Goal: Find specific page/section: Find specific page/section

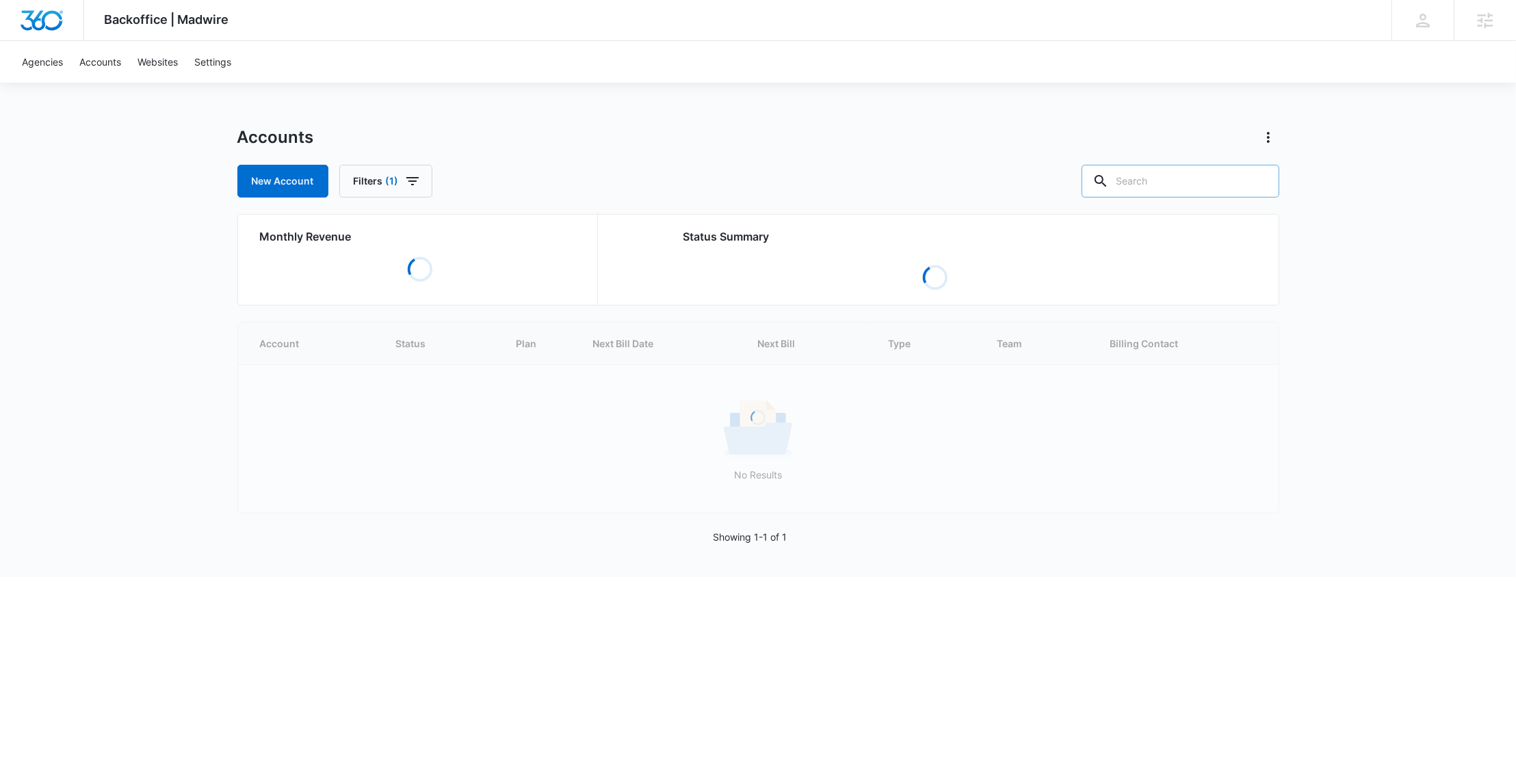
click at [1218, 172] on input "text" at bounding box center [1180, 181] width 198 height 33
paste input "M32743"
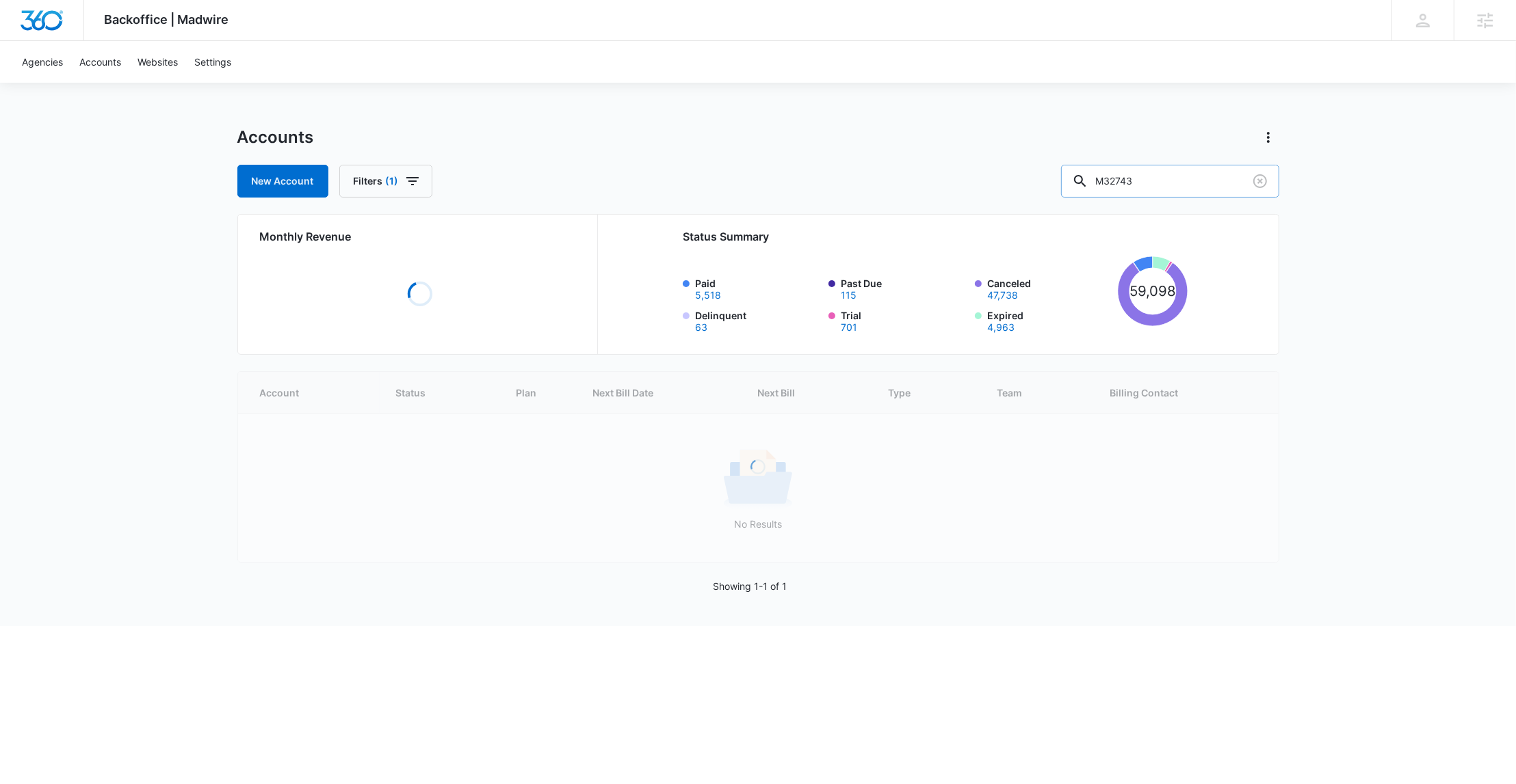
type input "M32743"
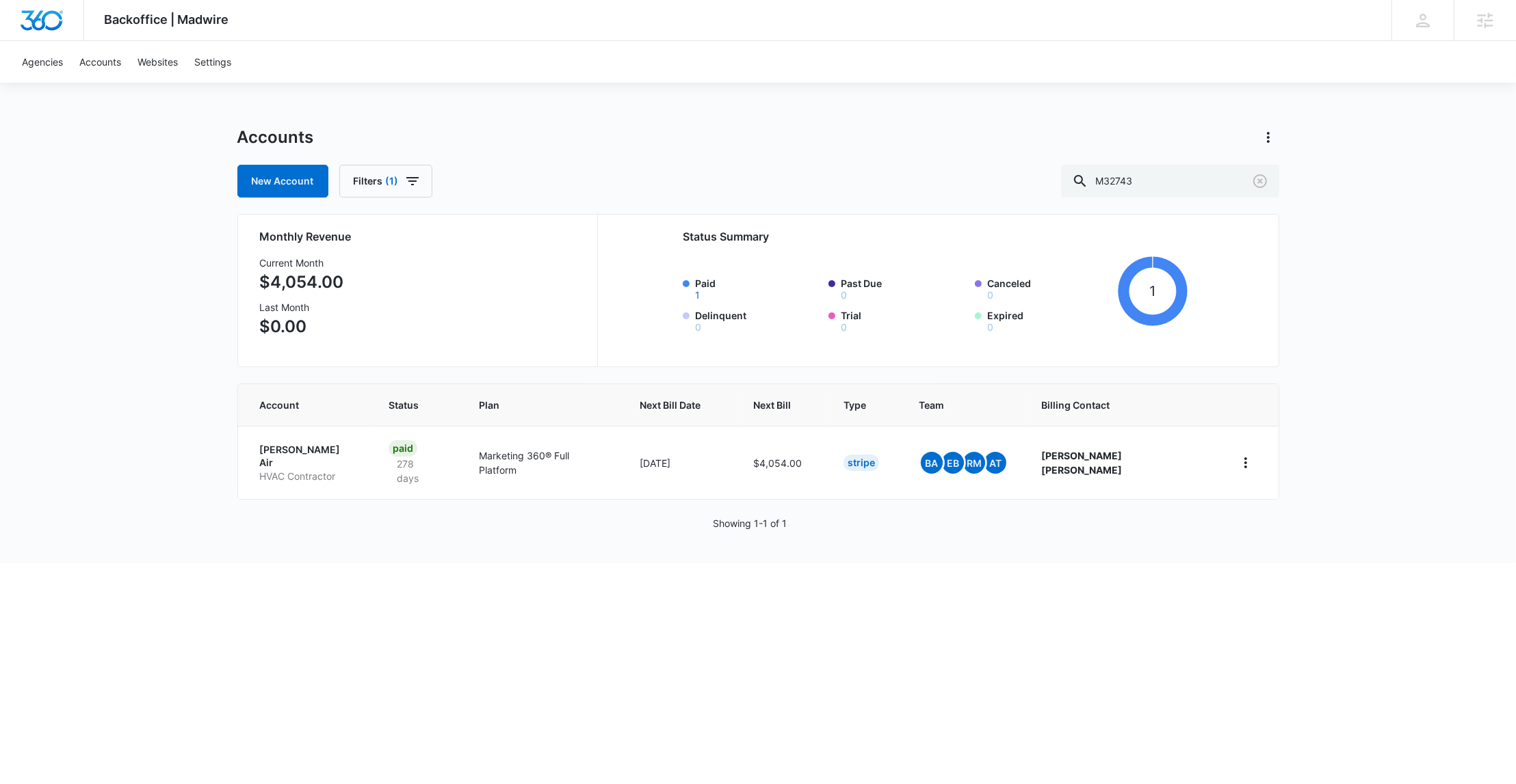
click at [293, 451] on p "Stout Air" at bounding box center [308, 457] width 96 height 27
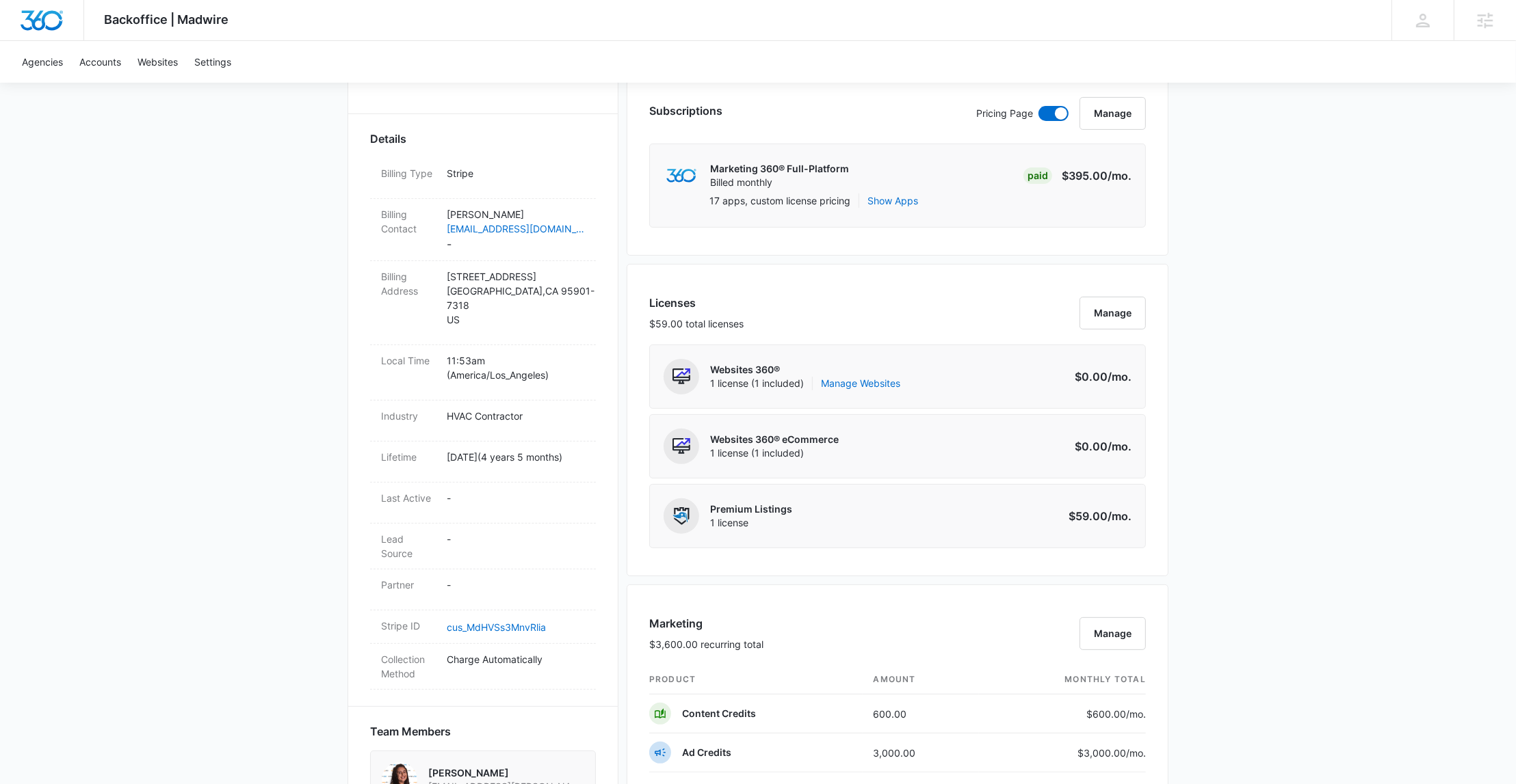
scroll to position [353, 0]
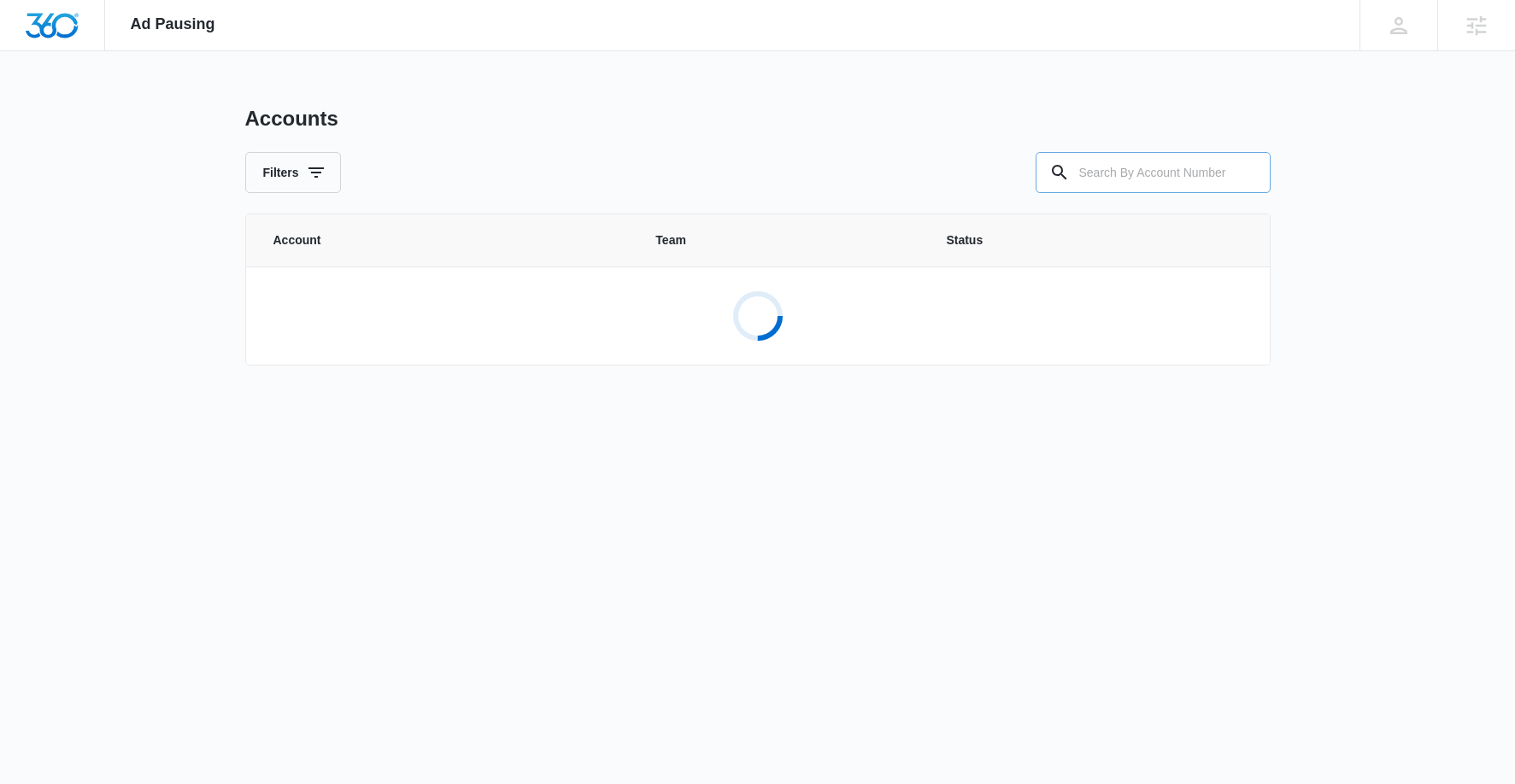
click at [1091, 172] on input "text" at bounding box center [1153, 172] width 235 height 41
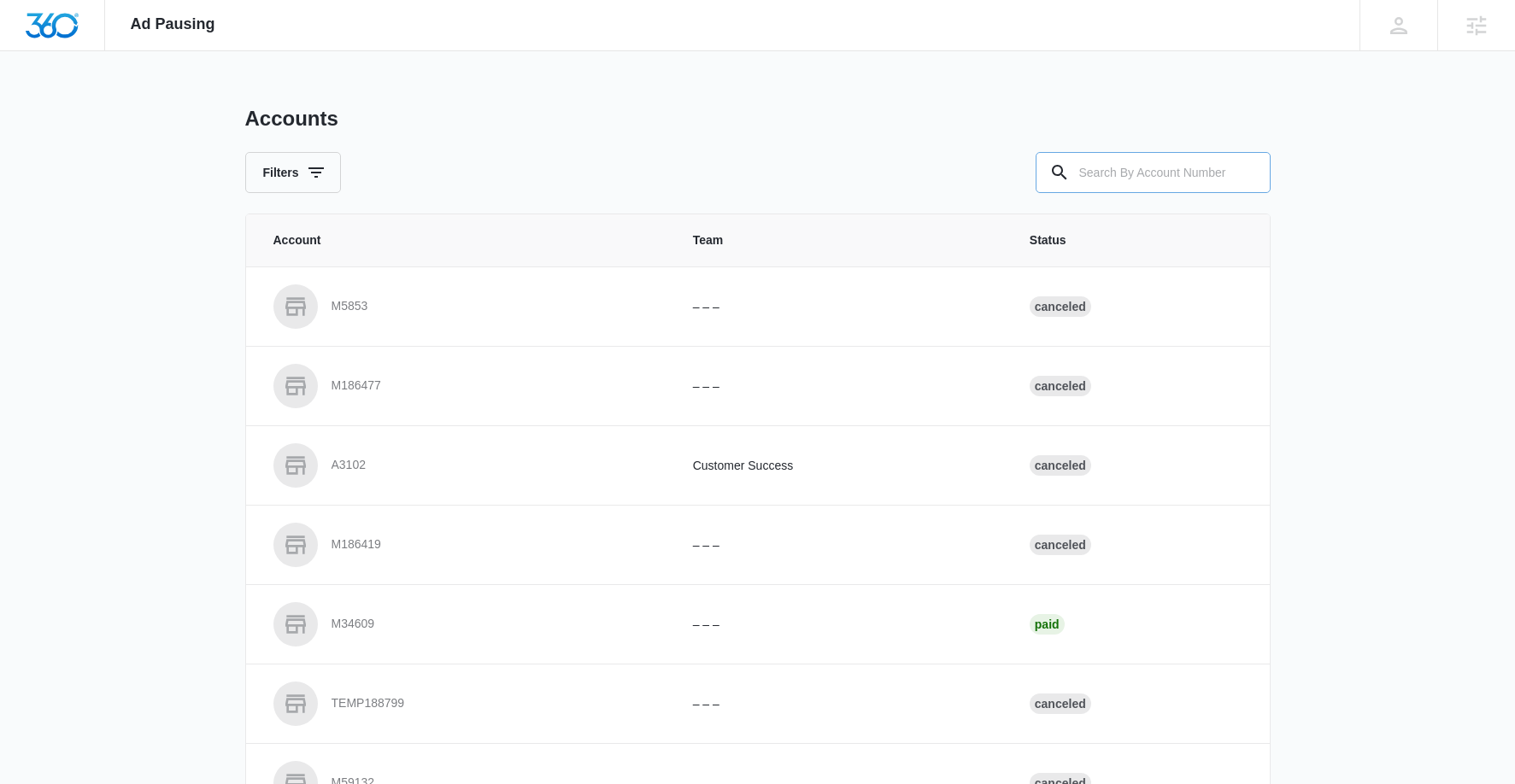
paste input "M332034"
type input "M332034"
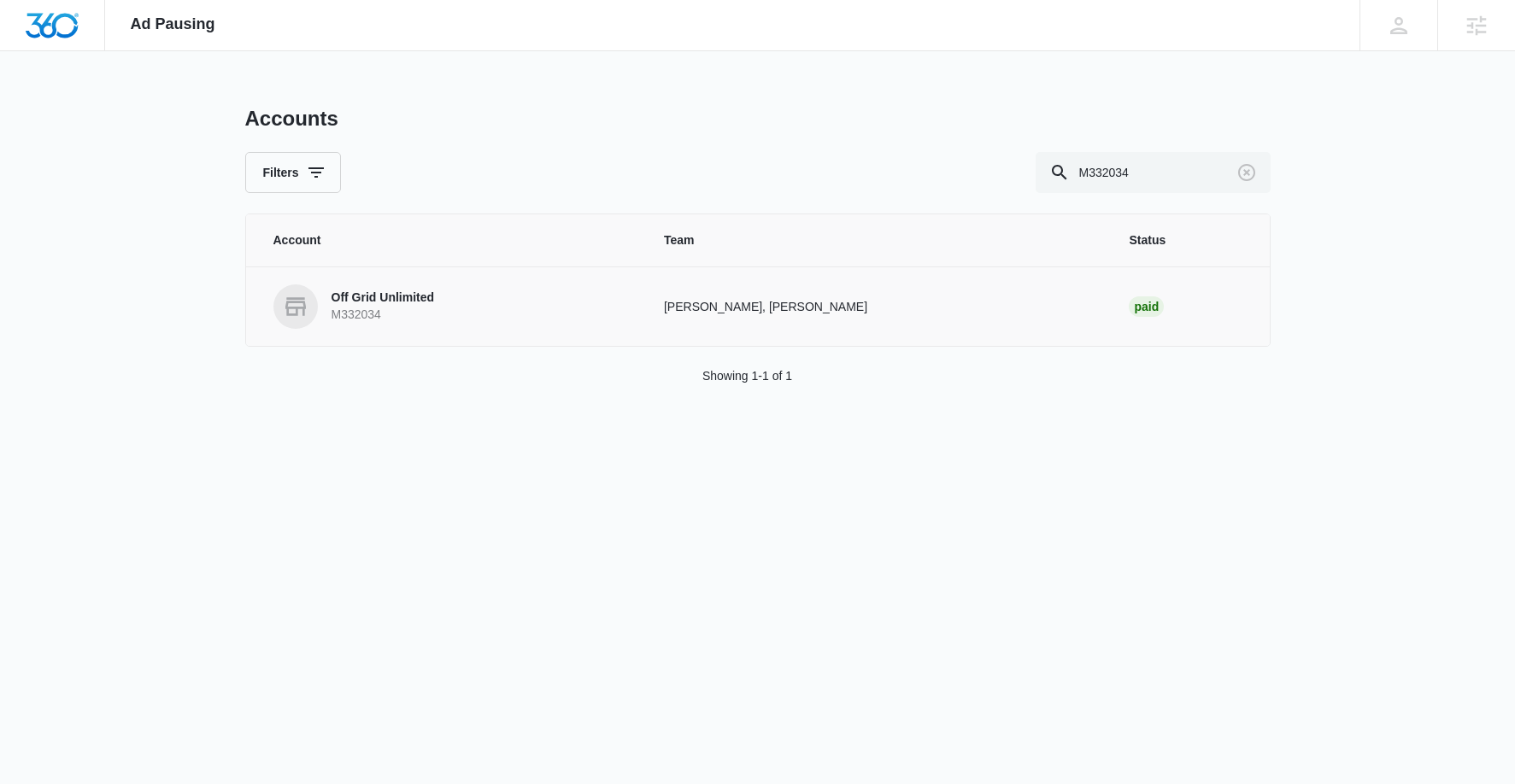
click at [393, 285] on link "Off Grid Unlimited M332034" at bounding box center [448, 306] width 349 height 44
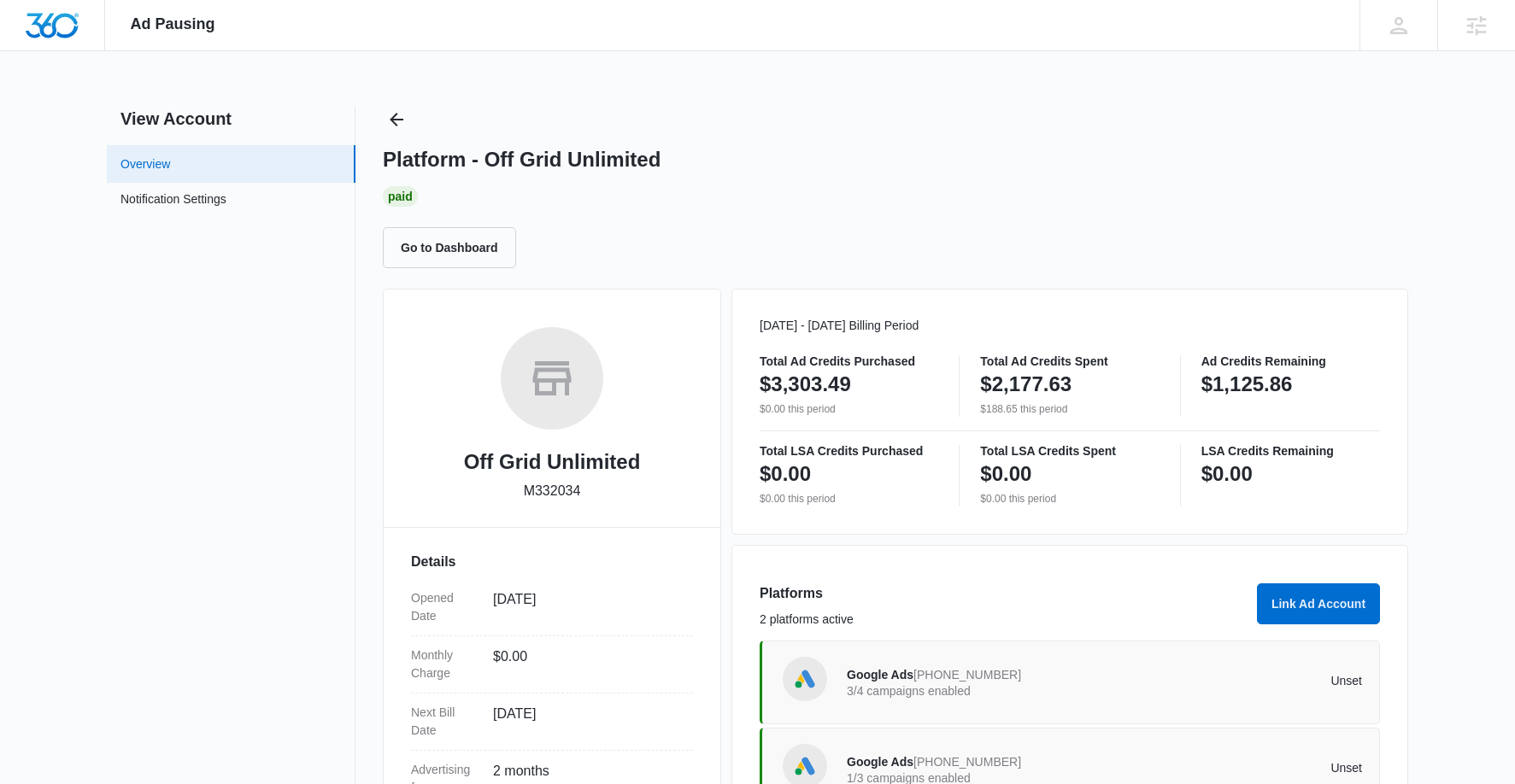
click at [170, 162] on link "Overview" at bounding box center [145, 165] width 50 height 18
click at [406, 113] on button "Back" at bounding box center [396, 120] width 27 height 27
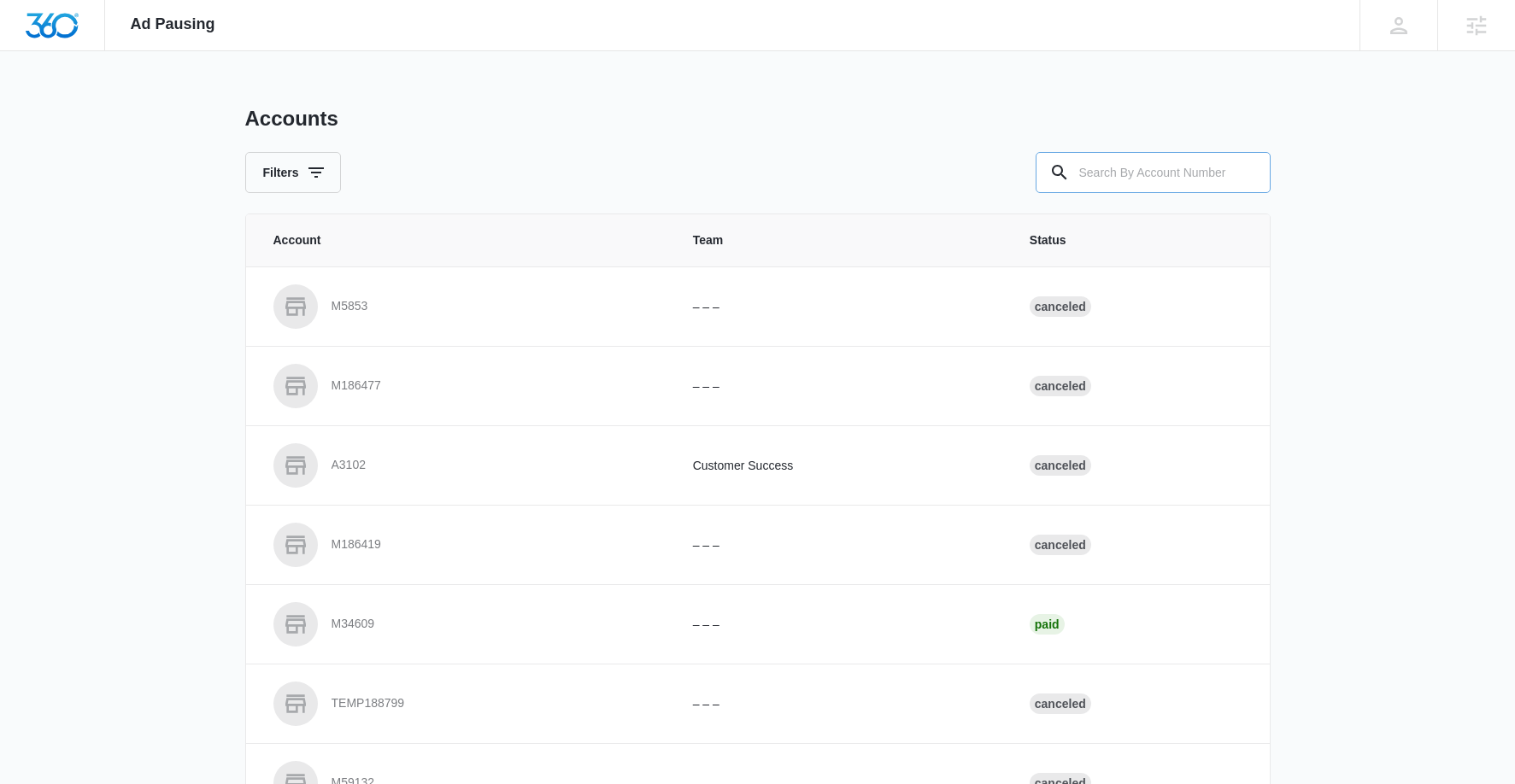
click at [1218, 184] on input "text" at bounding box center [1153, 172] width 235 height 41
paste input "M332308"
type input "M332308"
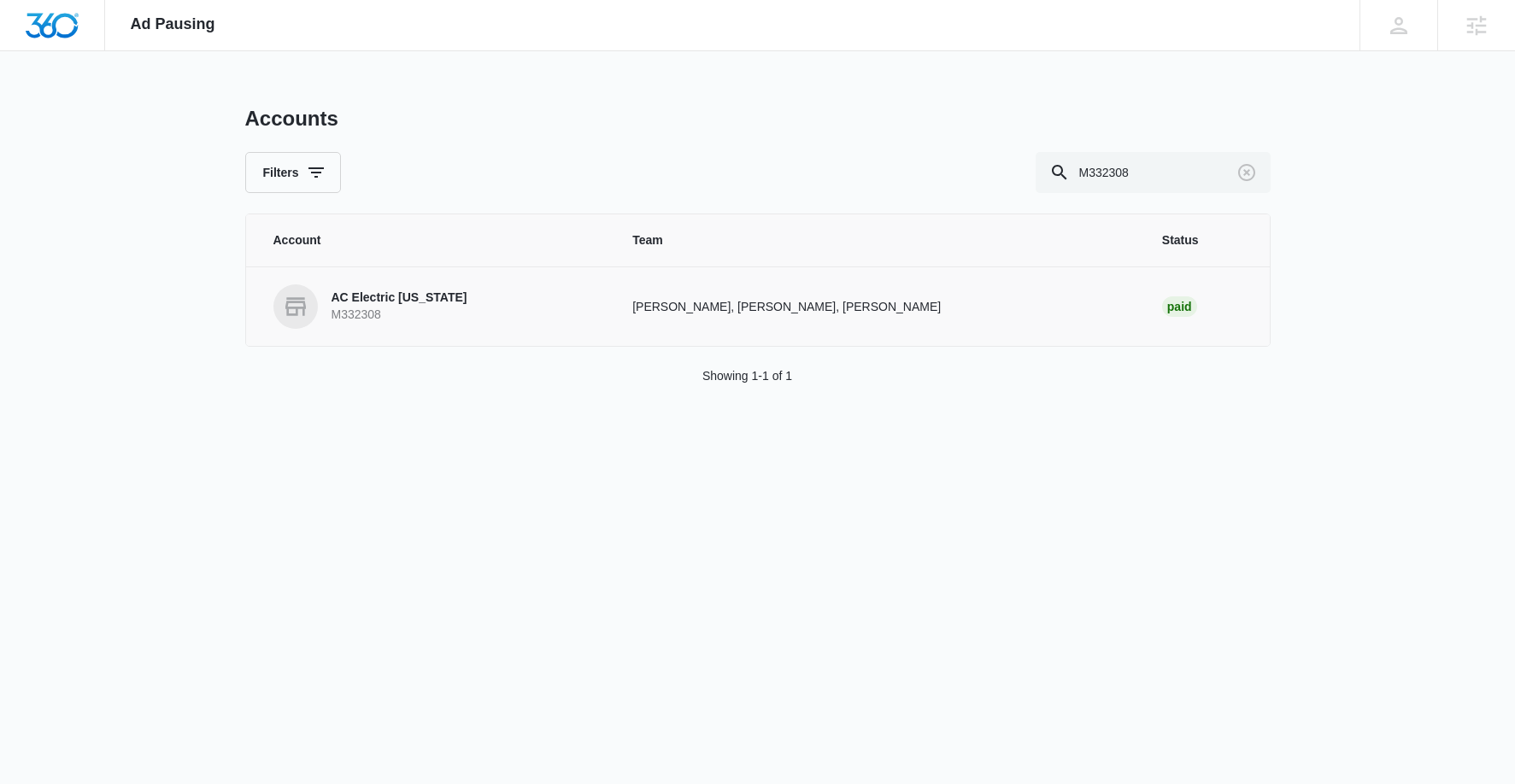
click at [434, 315] on link "AC Electric [US_STATE] M332308" at bounding box center [432, 306] width 319 height 44
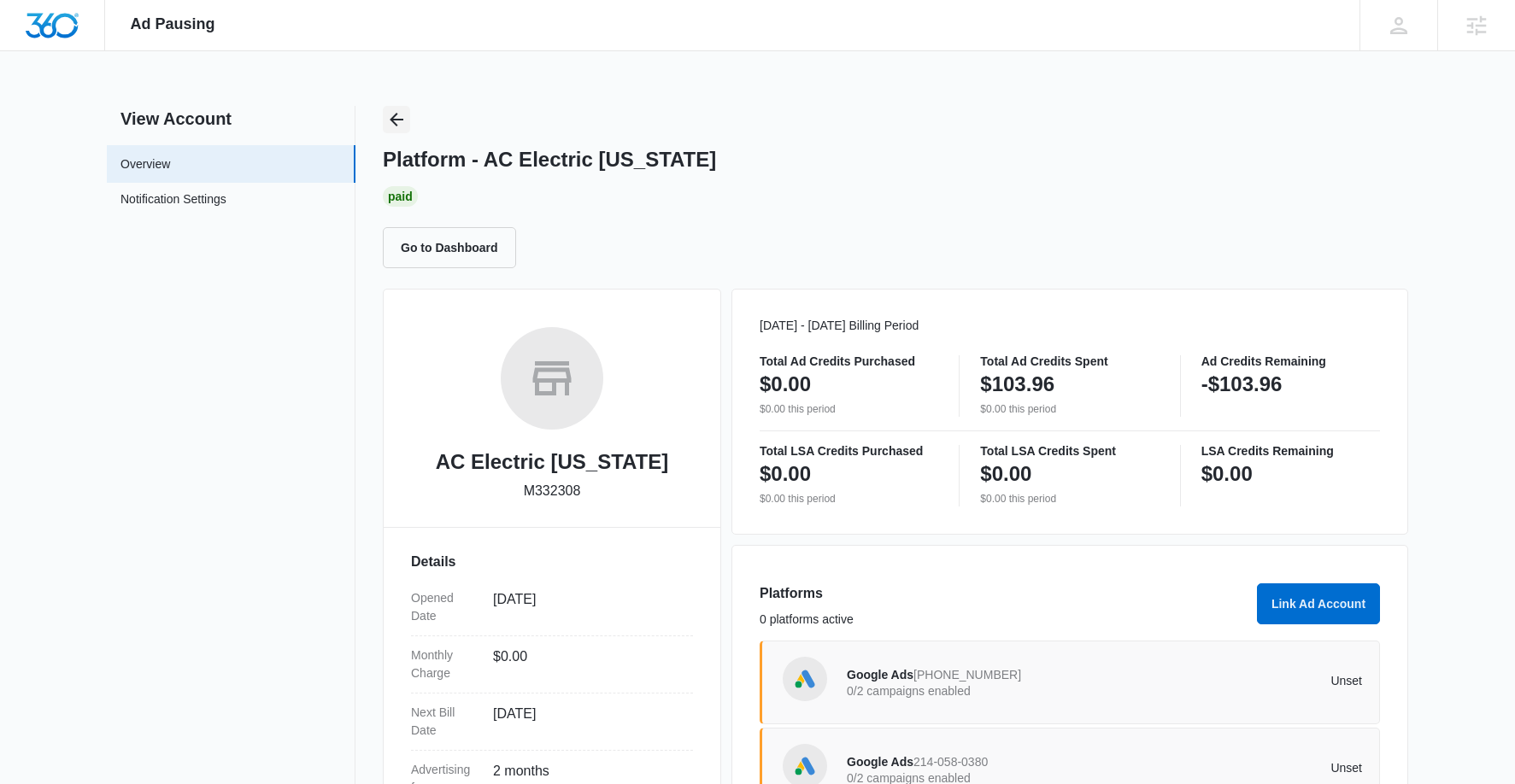
click at [390, 115] on icon "Back" at bounding box center [396, 120] width 21 height 21
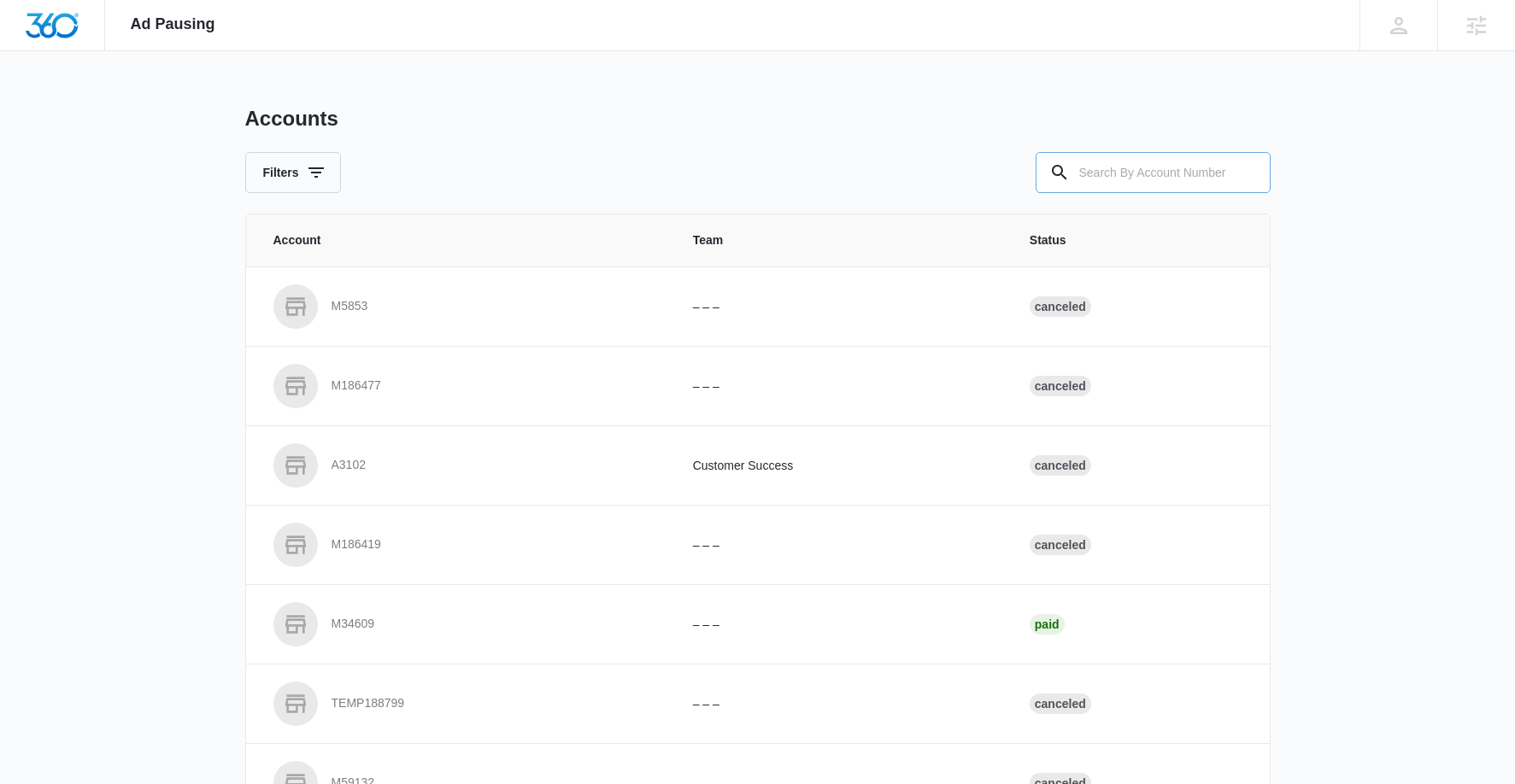
drag, startPoint x: 1211, startPoint y: 181, endPoint x: 1191, endPoint y: 178, distance: 20.2
click at [1191, 178] on input "text" at bounding box center [1153, 172] width 235 height 41
paste input "M334076"
type input "M334076"
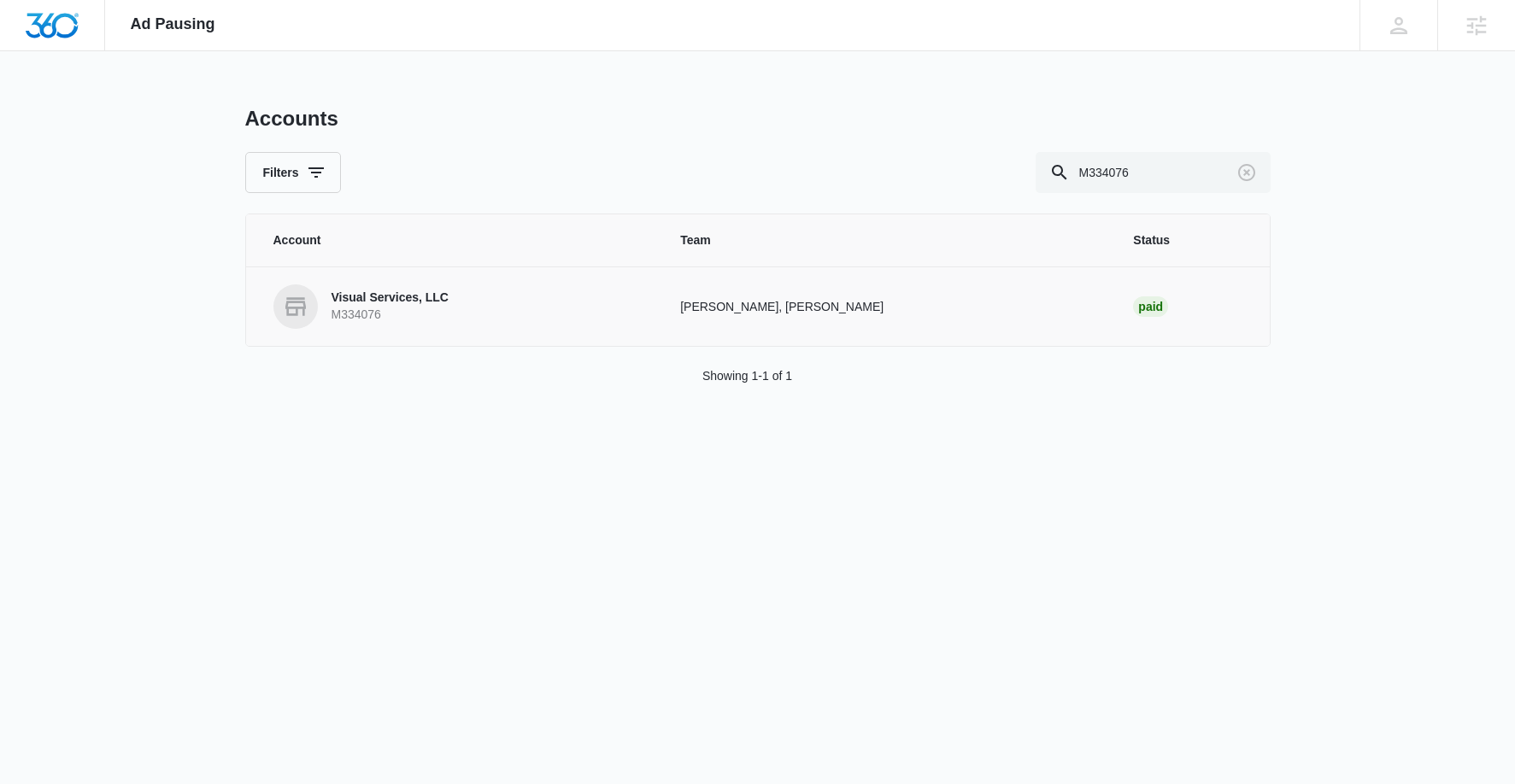
click at [377, 303] on p "Visual Services, LLC" at bounding box center [389, 297] width 117 height 17
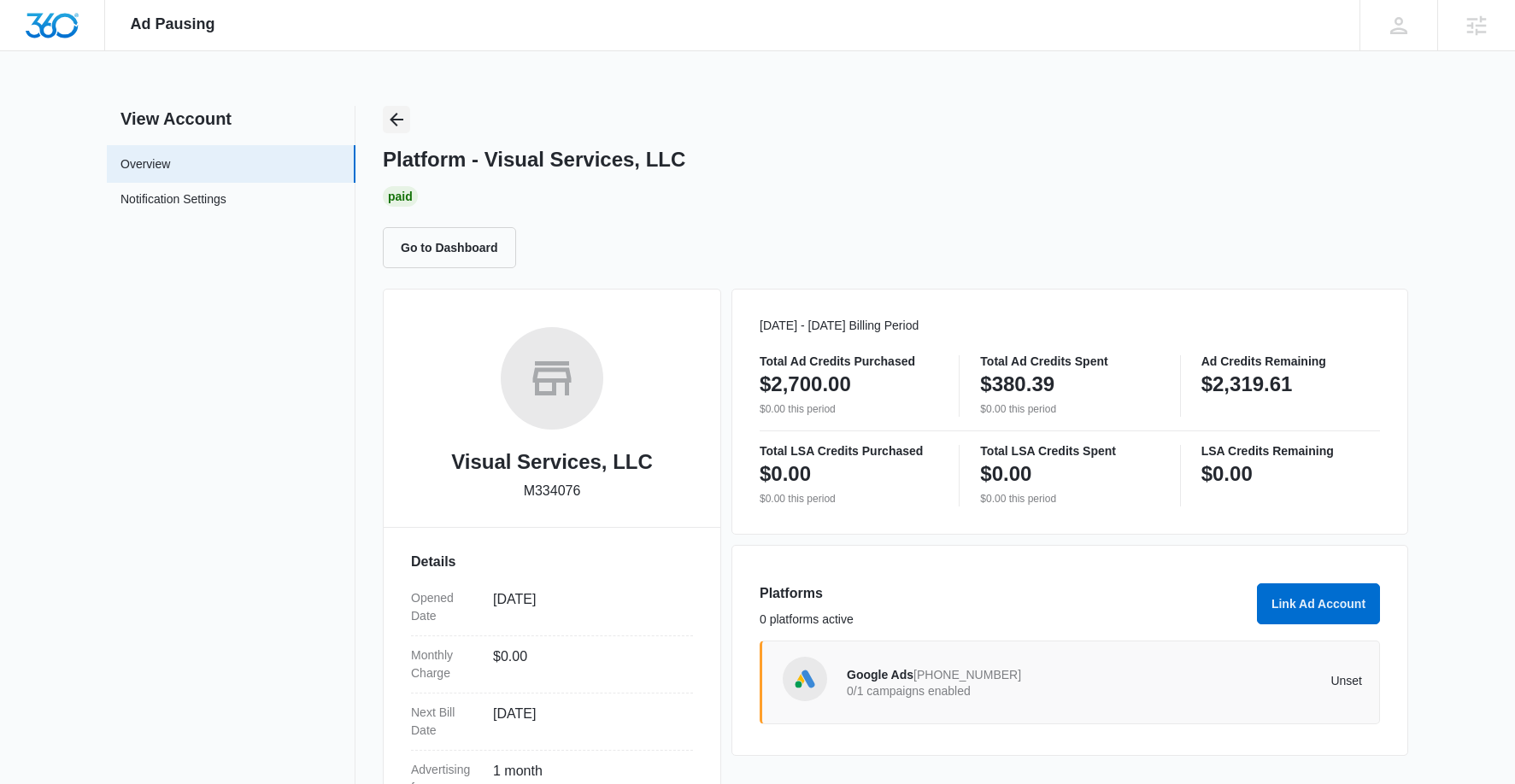
click at [406, 116] on button "Back" at bounding box center [396, 120] width 27 height 27
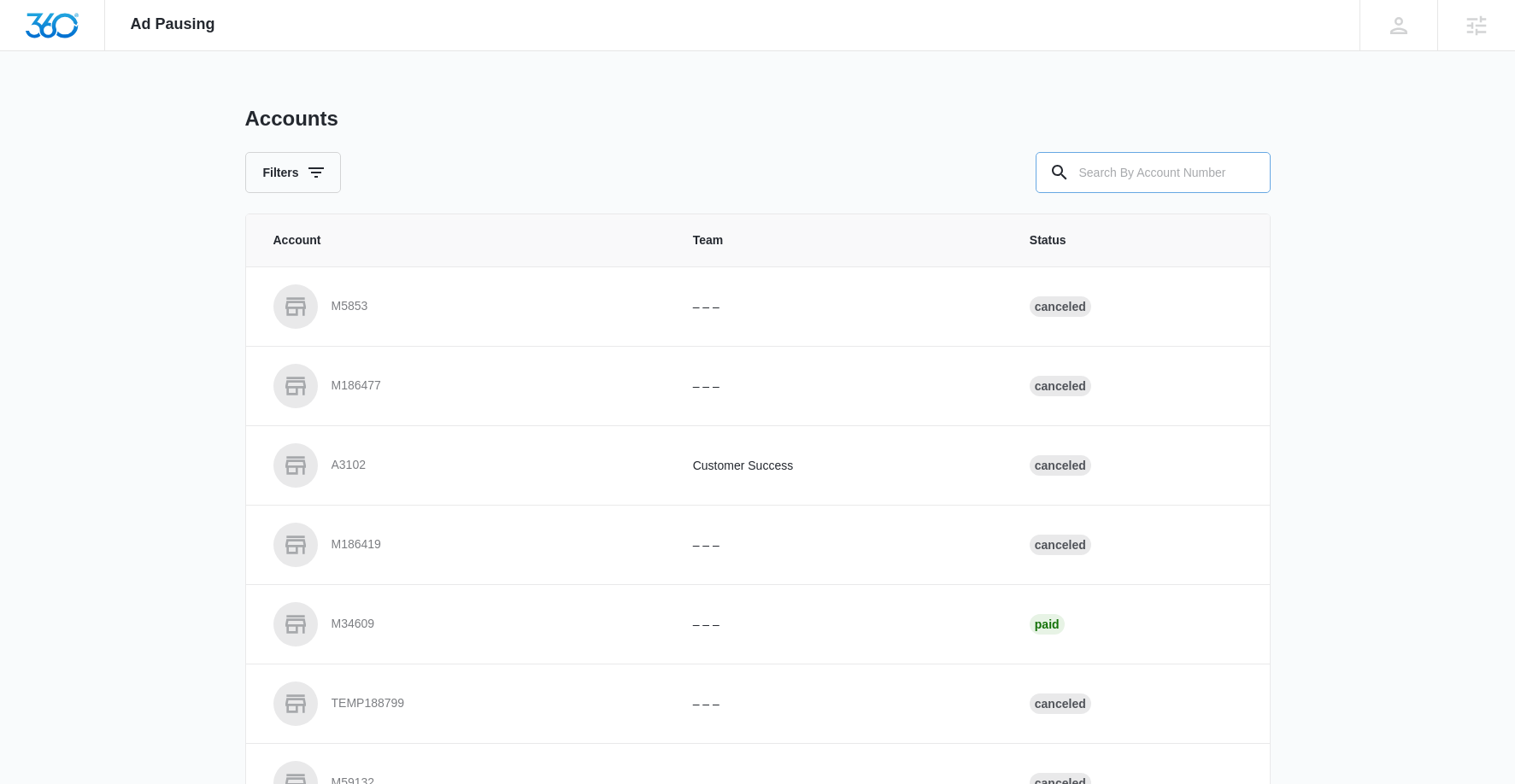
click at [1152, 172] on input "text" at bounding box center [1153, 172] width 235 height 41
paste input "M335133"
type input "M335133"
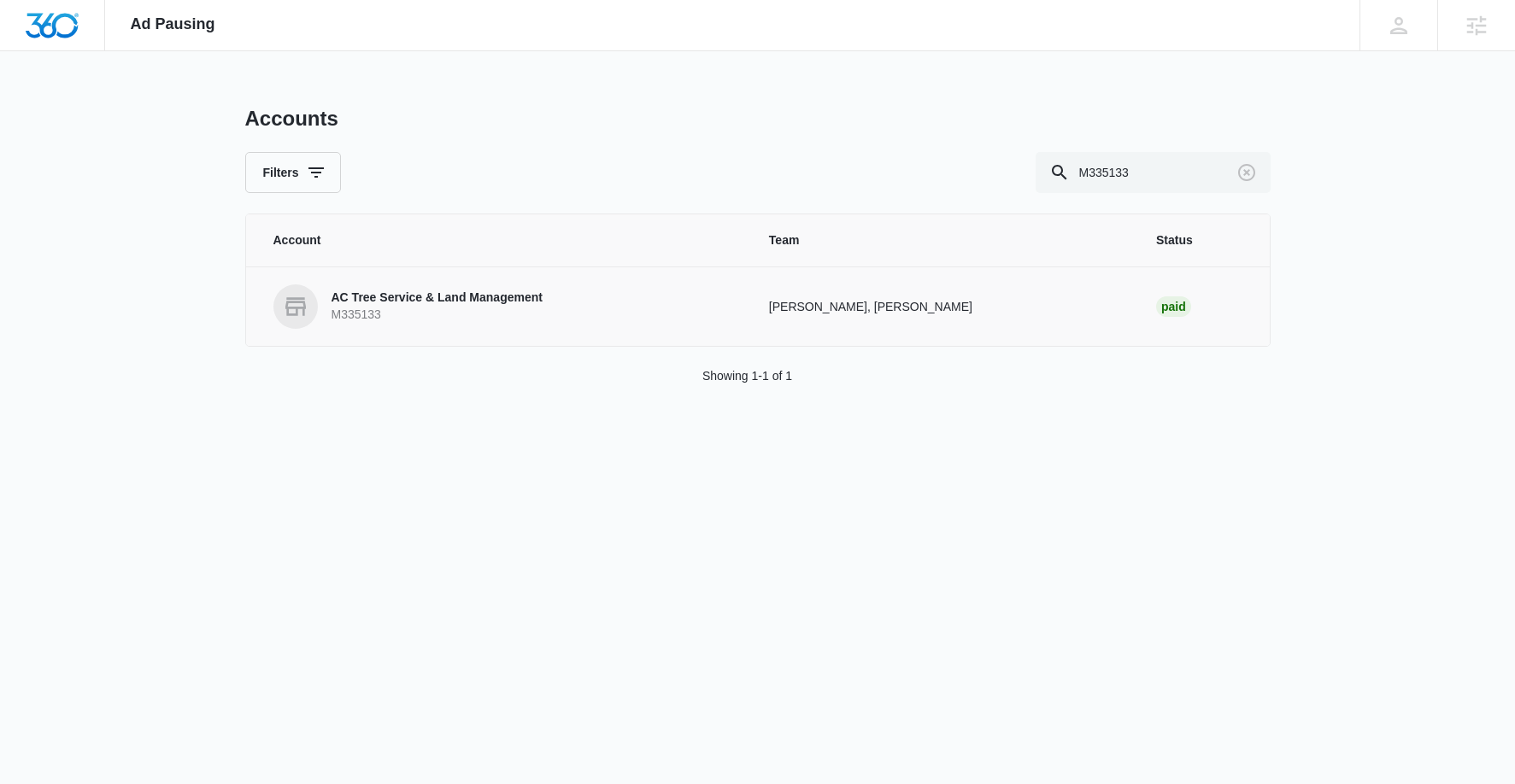
click at [416, 307] on div "AC Tree Service & Land Management M335133" at bounding box center [436, 306] width 211 height 33
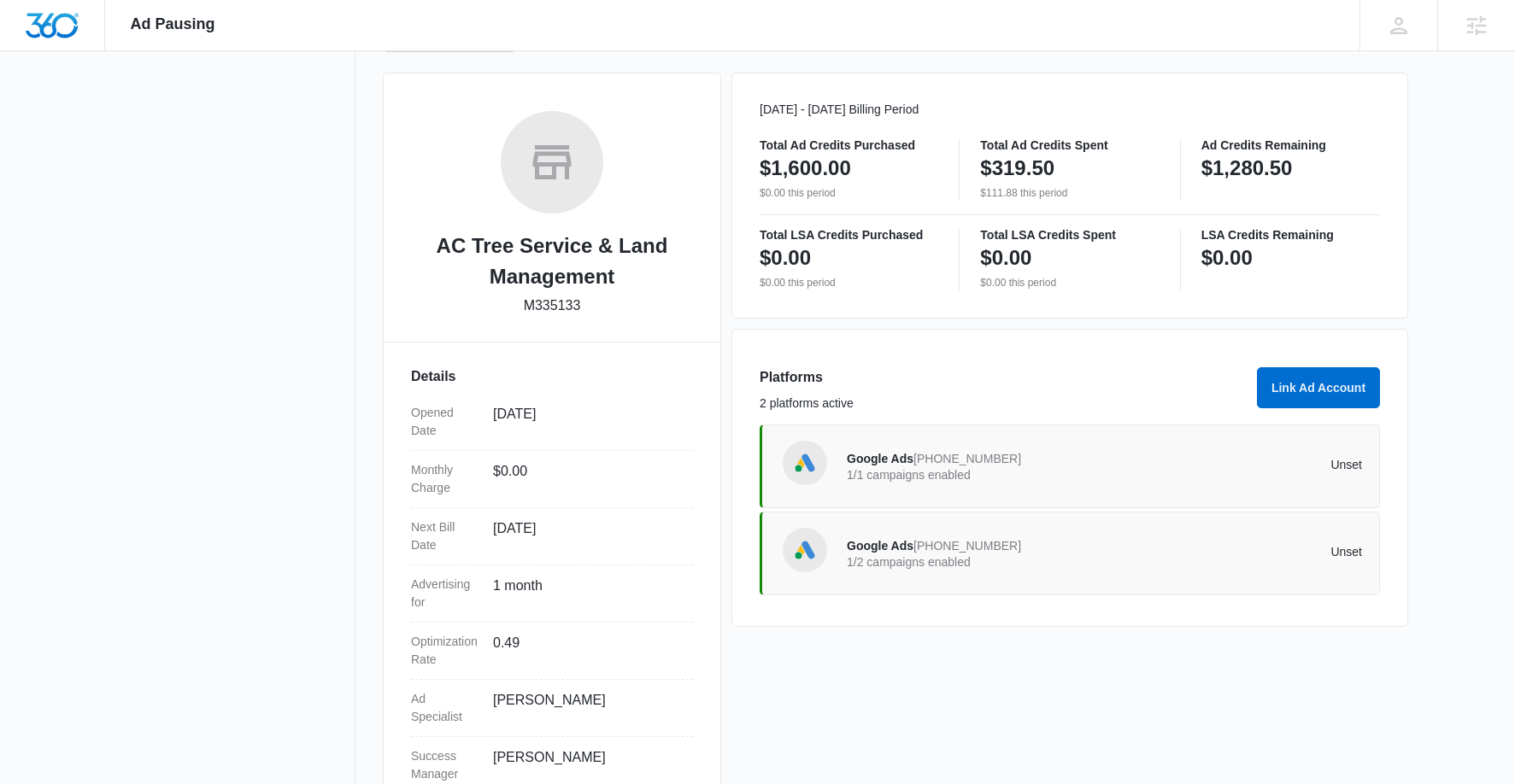
scroll to position [258, 0]
